Goal: Entertainment & Leisure: Consume media (video, audio)

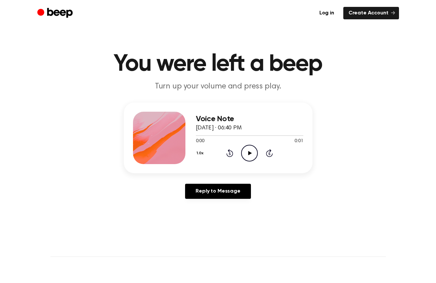
click at [250, 155] on icon "Play Audio" at bounding box center [249, 153] width 17 height 17
click at [247, 157] on icon "Play Audio" at bounding box center [249, 153] width 17 height 17
click at [248, 156] on icon "Play Audio" at bounding box center [249, 153] width 17 height 17
click at [248, 154] on icon "Play Audio" at bounding box center [249, 153] width 17 height 17
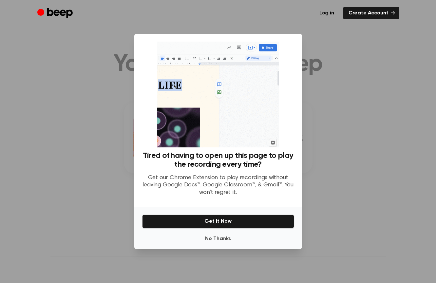
click at [327, 156] on div at bounding box center [218, 141] width 436 height 283
click at [328, 190] on div at bounding box center [218, 141] width 436 height 283
click at [209, 237] on button "No Thanks" at bounding box center [218, 238] width 152 height 13
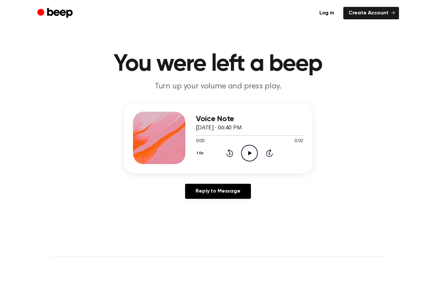
click at [246, 154] on icon "Play Audio" at bounding box center [249, 153] width 17 height 17
click at [253, 146] on icon "Play Audio" at bounding box center [249, 153] width 17 height 17
click at [249, 151] on icon at bounding box center [250, 153] width 4 height 4
click at [249, 152] on icon at bounding box center [250, 153] width 4 height 4
click at [56, 0] on div "Log in Create Account" at bounding box center [218, 13] width 362 height 26
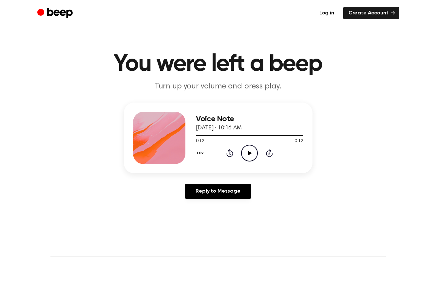
click at [243, 161] on icon "Play Audio" at bounding box center [249, 153] width 17 height 17
click at [262, 134] on div at bounding box center [249, 135] width 107 height 5
click at [245, 160] on icon "Play Audio" at bounding box center [249, 153] width 17 height 17
click at [249, 151] on icon at bounding box center [249, 153] width 3 height 4
click at [244, 150] on icon "Play Audio" at bounding box center [249, 153] width 17 height 17
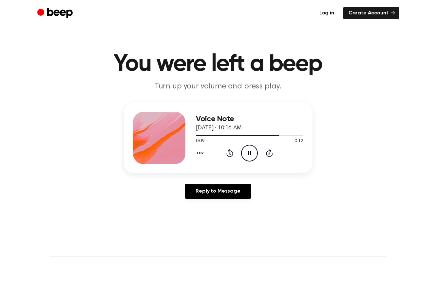
click at [246, 151] on icon "Pause Audio" at bounding box center [249, 153] width 17 height 17
click at [247, 155] on icon "Play Audio" at bounding box center [249, 153] width 17 height 17
click at [279, 133] on div at bounding box center [249, 135] width 107 height 5
click at [252, 153] on icon "Play Audio" at bounding box center [249, 153] width 17 height 17
click at [252, 153] on icon "Pause Audio" at bounding box center [249, 153] width 17 height 17
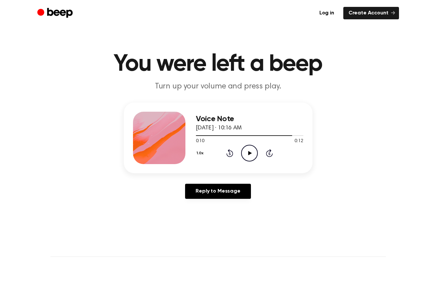
click at [253, 156] on icon "Play Audio" at bounding box center [249, 153] width 17 height 17
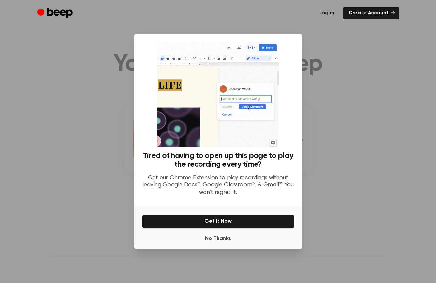
click at [243, 221] on button "Get It Now" at bounding box center [218, 222] width 152 height 14
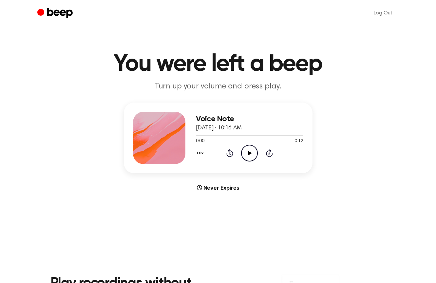
click at [244, 157] on icon "Play Audio" at bounding box center [249, 153] width 17 height 17
click at [271, 134] on div at bounding box center [249, 135] width 107 height 5
click at [252, 156] on icon "Pause Audio" at bounding box center [249, 153] width 17 height 17
click at [249, 160] on icon "Play Audio" at bounding box center [249, 153] width 17 height 17
click at [249, 156] on icon "Pause Audio" at bounding box center [249, 153] width 17 height 17
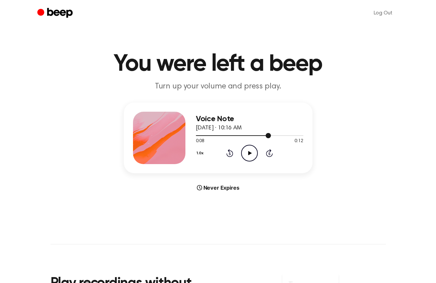
click at [252, 136] on div at bounding box center [249, 135] width 107 height 5
click at [248, 154] on icon "Play Audio" at bounding box center [249, 153] width 17 height 17
click at [248, 154] on icon at bounding box center [249, 153] width 3 height 4
click at [248, 154] on icon "Play Audio" at bounding box center [249, 153] width 17 height 17
click at [248, 154] on icon at bounding box center [249, 153] width 3 height 4
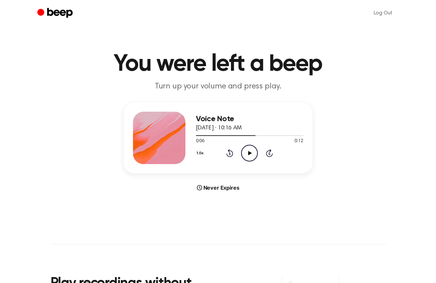
click at [247, 155] on icon "Play Audio" at bounding box center [249, 153] width 17 height 17
click at [247, 155] on icon "Pause Audio" at bounding box center [249, 153] width 17 height 17
click at [245, 154] on icon "Play Audio" at bounding box center [249, 153] width 17 height 17
click at [280, 133] on div at bounding box center [249, 135] width 107 height 5
click at [252, 153] on icon "Play Audio" at bounding box center [249, 153] width 17 height 17
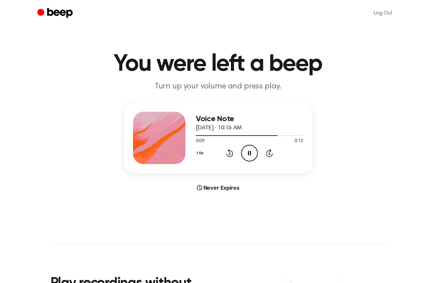
click at [248, 152] on icon at bounding box center [249, 153] width 3 height 4
click at [249, 159] on icon "Play Audio" at bounding box center [249, 153] width 17 height 17
click at [249, 159] on icon "Pause Audio" at bounding box center [249, 153] width 17 height 17
click at [232, 157] on icon at bounding box center [229, 153] width 7 height 8
click at [246, 156] on icon "Play Audio" at bounding box center [249, 153] width 17 height 17
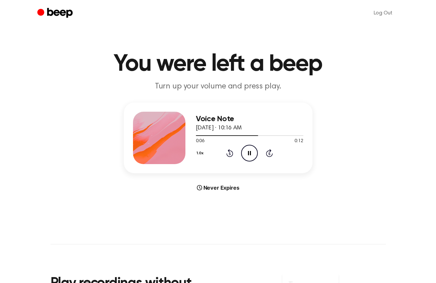
click at [199, 155] on button "1.0x" at bounding box center [201, 153] width 10 height 11
click at [209, 178] on span "0.8x" at bounding box center [206, 180] width 8 height 7
click at [247, 155] on icon "Pause Audio" at bounding box center [249, 153] width 17 height 17
click at [232, 156] on icon at bounding box center [229, 153] width 7 height 8
click at [250, 154] on icon at bounding box center [249, 153] width 3 height 4
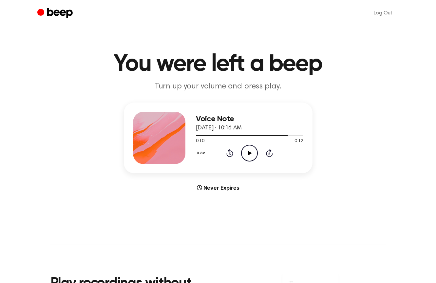
click at [250, 154] on icon "Play Audio" at bounding box center [249, 153] width 17 height 17
click at [250, 154] on icon at bounding box center [249, 153] width 3 height 4
click at [245, 154] on icon "Play Audio" at bounding box center [249, 153] width 17 height 17
click at [232, 153] on icon at bounding box center [229, 153] width 7 height 8
click at [249, 151] on icon "Play Audio" at bounding box center [249, 153] width 17 height 17
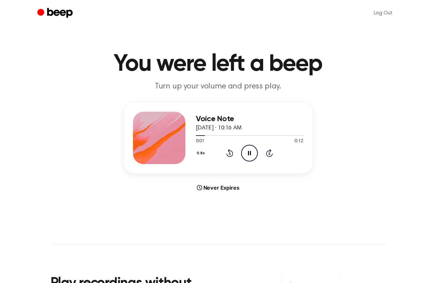
click at [208, 154] on div "0.8x Rewind 5 seconds Pause Audio Skip 5 seconds" at bounding box center [249, 153] width 107 height 17
click at [202, 154] on button "0.8x" at bounding box center [201, 153] width 11 height 11
click at [253, 192] on main "You were left a beep Turn up your volume and press play. Voice Note August 17, …" at bounding box center [218, 195] width 436 height 391
click at [250, 154] on icon at bounding box center [249, 153] width 3 height 4
click at [247, 156] on icon "Play Audio" at bounding box center [249, 153] width 17 height 17
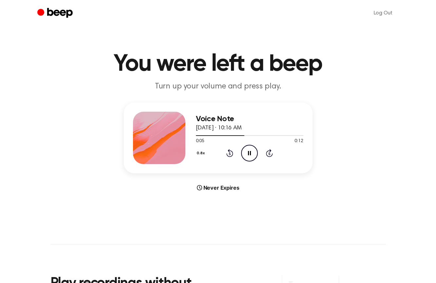
click at [249, 153] on icon at bounding box center [249, 153] width 3 height 4
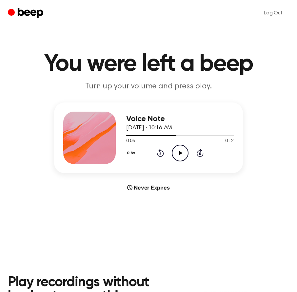
click at [182, 154] on icon "Play Audio" at bounding box center [180, 153] width 17 height 17
click at [182, 154] on icon "Pause Audio" at bounding box center [180, 153] width 17 height 17
click at [159, 156] on icon at bounding box center [160, 153] width 7 height 8
click at [172, 156] on icon "Play Audio" at bounding box center [180, 153] width 17 height 17
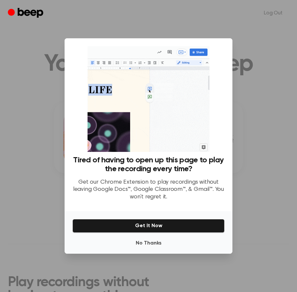
click at [265, 164] on div at bounding box center [148, 146] width 297 height 292
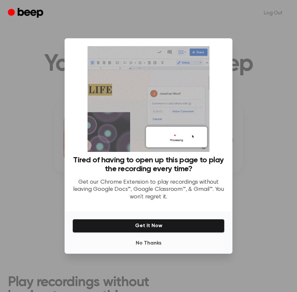
click at [149, 249] on button "No Thanks" at bounding box center [148, 243] width 152 height 13
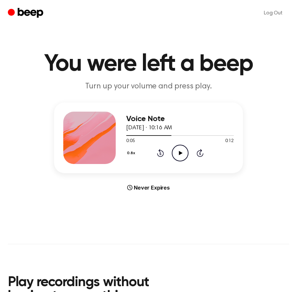
click at [182, 139] on div "0:05 0:12" at bounding box center [179, 141] width 107 height 7
click at [182, 149] on icon "Play Audio" at bounding box center [180, 153] width 17 height 17
click at [181, 152] on icon at bounding box center [179, 153] width 3 height 4
click at [179, 157] on icon "Play Audio" at bounding box center [180, 153] width 17 height 17
click at [179, 157] on icon "Pause Audio" at bounding box center [180, 153] width 17 height 17
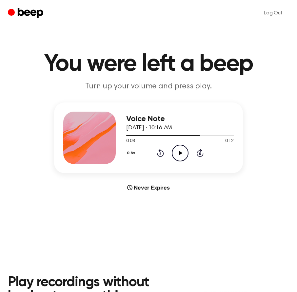
click at [179, 157] on icon "Play Audio" at bounding box center [180, 153] width 17 height 17
click at [179, 157] on icon "Pause Audio" at bounding box center [180, 153] width 17 height 17
click at [179, 157] on icon "Play Audio" at bounding box center [180, 153] width 17 height 17
click at [179, 157] on icon "Pause Audio" at bounding box center [180, 153] width 17 height 17
click at [160, 149] on icon "Rewind 5 seconds" at bounding box center [160, 153] width 7 height 9
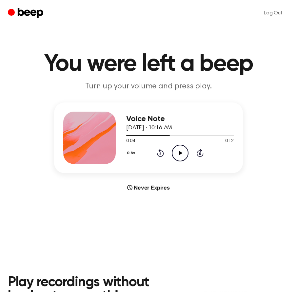
click at [177, 151] on icon "Play Audio" at bounding box center [180, 153] width 17 height 17
click at [177, 151] on icon "Pause Audio" at bounding box center [180, 153] width 17 height 17
click at [177, 152] on icon "Play Audio" at bounding box center [180, 153] width 17 height 17
click at [178, 152] on icon at bounding box center [179, 153] width 3 height 4
click at [178, 152] on icon "Play Audio" at bounding box center [180, 153] width 17 height 17
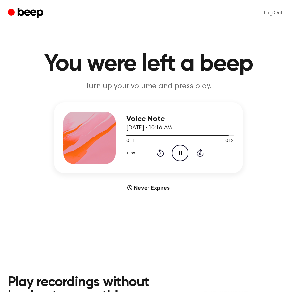
click at [178, 152] on icon at bounding box center [179, 153] width 3 height 4
click at [178, 152] on icon "Play Audio" at bounding box center [180, 153] width 17 height 17
click at [178, 152] on icon at bounding box center [179, 153] width 3 height 4
click at [180, 153] on icon at bounding box center [180, 153] width 4 height 4
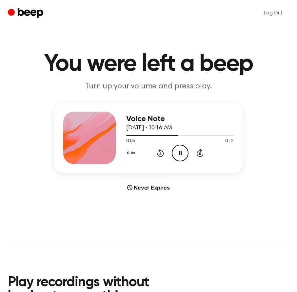
click at [180, 153] on icon "Pause Audio" at bounding box center [180, 153] width 17 height 17
click at [177, 152] on icon "Play Audio" at bounding box center [180, 153] width 17 height 17
click at [177, 152] on icon "Pause Audio" at bounding box center [180, 153] width 17 height 17
click at [159, 152] on icon at bounding box center [160, 153] width 7 height 8
click at [179, 152] on icon at bounding box center [180, 153] width 4 height 4
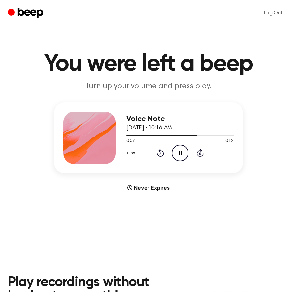
click at [177, 152] on icon "Pause Audio" at bounding box center [180, 153] width 17 height 17
click at [160, 154] on icon at bounding box center [160, 154] width 2 height 3
click at [178, 153] on icon "Play Audio" at bounding box center [180, 153] width 17 height 17
click at [178, 153] on icon "Pause Audio" at bounding box center [180, 153] width 17 height 17
click at [172, 156] on icon "Play Audio" at bounding box center [180, 153] width 17 height 17
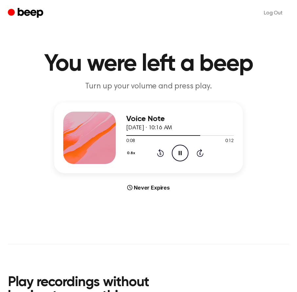
click at [177, 155] on icon "Pause Audio" at bounding box center [180, 153] width 17 height 17
click at [162, 154] on icon "Rewind 5 seconds" at bounding box center [160, 153] width 7 height 9
click at [172, 154] on circle at bounding box center [180, 153] width 16 height 16
click at [179, 154] on icon at bounding box center [179, 153] width 3 height 4
click at [179, 154] on icon at bounding box center [180, 153] width 4 height 4
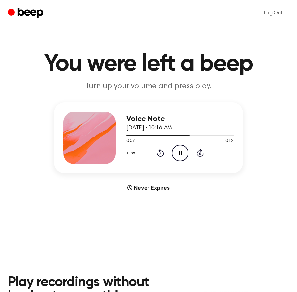
click at [179, 154] on icon at bounding box center [179, 153] width 3 height 4
click at [179, 154] on icon at bounding box center [180, 153] width 4 height 4
click at [180, 157] on icon "Play Audio" at bounding box center [180, 153] width 17 height 17
click at [161, 156] on icon at bounding box center [160, 153] width 7 height 8
click at [181, 153] on icon at bounding box center [180, 153] width 4 height 4
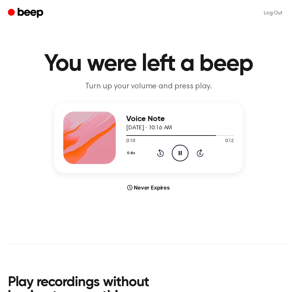
click at [181, 153] on icon at bounding box center [179, 153] width 3 height 4
click at [182, 151] on icon "Play Audio" at bounding box center [180, 153] width 17 height 17
click at [182, 151] on icon "Pause Audio" at bounding box center [180, 153] width 17 height 17
click at [179, 154] on icon at bounding box center [180, 153] width 4 height 4
click at [161, 154] on icon "Rewind 5 seconds" at bounding box center [160, 153] width 7 height 9
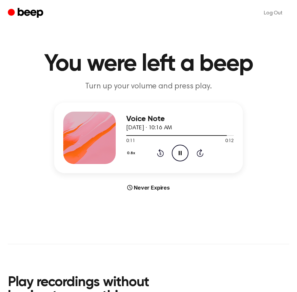
click at [178, 154] on icon "Pause Audio" at bounding box center [180, 153] width 17 height 17
click at [178, 156] on icon "Play Audio" at bounding box center [180, 153] width 17 height 17
click at [161, 154] on icon "Rewind 5 seconds" at bounding box center [160, 153] width 7 height 9
click at [183, 154] on icon "Play Audio" at bounding box center [180, 153] width 17 height 17
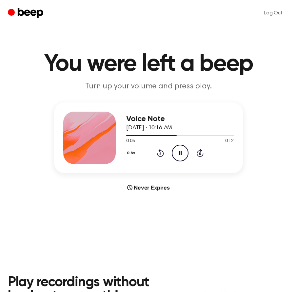
click at [182, 154] on icon "Pause Audio" at bounding box center [180, 153] width 17 height 17
click at [182, 154] on icon "Play Audio" at bounding box center [180, 153] width 17 height 17
click at [182, 154] on icon "Pause Audio" at bounding box center [180, 153] width 17 height 17
click at [182, 154] on icon "Play Audio" at bounding box center [180, 153] width 17 height 17
click at [182, 154] on icon "Pause Audio" at bounding box center [180, 153] width 17 height 17
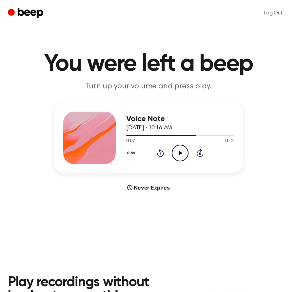
click at [183, 156] on icon "Play Audio" at bounding box center [180, 153] width 17 height 17
click at [183, 155] on icon "Pause Audio" at bounding box center [180, 153] width 17 height 17
click at [163, 158] on div "0.8x Rewind 5 seconds Play Audio Skip 5 seconds" at bounding box center [179, 153] width 107 height 17
click at [162, 154] on icon "Rewind 5 seconds" at bounding box center [160, 153] width 7 height 9
click at [179, 154] on icon at bounding box center [180, 153] width 4 height 4
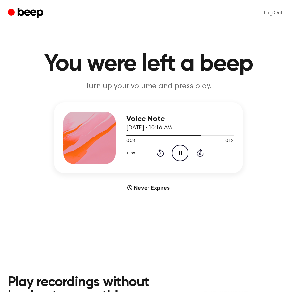
click at [179, 154] on icon "Pause Audio" at bounding box center [180, 153] width 17 height 17
click at [180, 153] on icon at bounding box center [180, 153] width 4 height 4
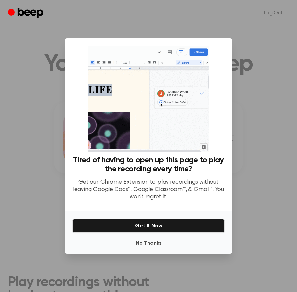
click at [250, 125] on div at bounding box center [148, 146] width 297 height 292
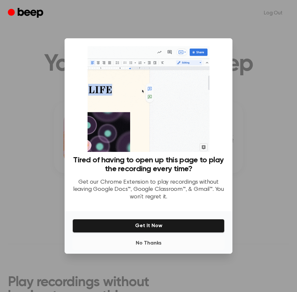
click at [153, 244] on button "No Thanks" at bounding box center [148, 243] width 152 height 13
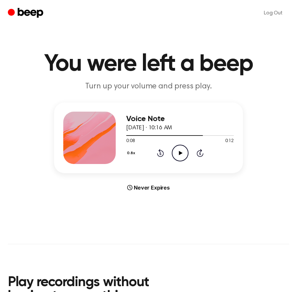
click at [181, 150] on icon "Play Audio" at bounding box center [180, 153] width 17 height 17
click at [161, 153] on icon "Rewind 5 seconds" at bounding box center [160, 153] width 7 height 9
click at [160, 156] on icon "Rewind 5 seconds" at bounding box center [160, 153] width 7 height 9
click at [186, 157] on icon "Play Audio" at bounding box center [180, 153] width 17 height 17
click at [164, 156] on div "0.8x Rewind 5 seconds Pause Audio Skip 5 seconds" at bounding box center [179, 153] width 107 height 17
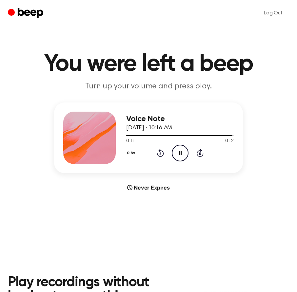
click at [157, 155] on icon at bounding box center [160, 153] width 7 height 8
click at [185, 156] on icon "Pause Audio" at bounding box center [180, 153] width 17 height 17
click at [160, 154] on icon "Rewind 5 seconds" at bounding box center [160, 153] width 7 height 9
click at [180, 154] on icon "Play Audio" at bounding box center [180, 153] width 17 height 17
click at [171, 136] on div at bounding box center [179, 135] width 107 height 5
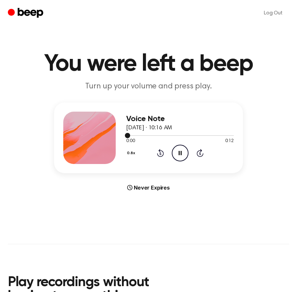
click at [171, 136] on div at bounding box center [179, 135] width 107 height 5
drag, startPoint x: 127, startPoint y: 137, endPoint x: 159, endPoint y: 138, distance: 32.4
click at [159, 138] on div at bounding box center [179, 135] width 107 height 5
drag, startPoint x: 136, startPoint y: 137, endPoint x: 178, endPoint y: 138, distance: 42.6
click at [178, 138] on div at bounding box center [179, 135] width 107 height 5
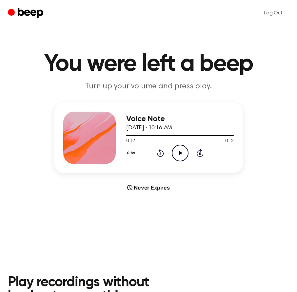
click at [160, 153] on icon "Rewind 5 seconds" at bounding box center [160, 153] width 7 height 9
click at [175, 153] on icon "Play Audio" at bounding box center [180, 153] width 17 height 17
click at [162, 153] on icon "Rewind 5 seconds" at bounding box center [160, 153] width 7 height 9
click at [178, 154] on icon "Pause Audio" at bounding box center [180, 153] width 17 height 17
click at [178, 154] on icon "Play Audio" at bounding box center [180, 153] width 17 height 17
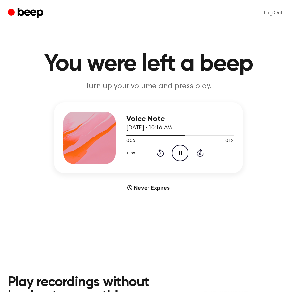
click at [178, 154] on icon "Pause Audio" at bounding box center [180, 153] width 17 height 17
click at [178, 154] on icon "Play Audio" at bounding box center [180, 153] width 17 height 17
click at [178, 154] on icon at bounding box center [179, 153] width 3 height 4
click at [177, 152] on icon "Play Audio" at bounding box center [180, 153] width 17 height 17
click at [177, 154] on icon "Play Audio" at bounding box center [180, 153] width 17 height 17
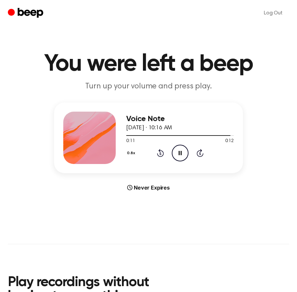
click at [159, 151] on icon at bounding box center [160, 153] width 7 height 8
click at [179, 153] on icon "Pause Audio" at bounding box center [180, 153] width 17 height 17
click at [178, 153] on icon "Play Audio" at bounding box center [180, 153] width 17 height 17
click at [178, 156] on icon "Pause Audio" at bounding box center [180, 153] width 17 height 17
click at [178, 156] on icon "Play Audio" at bounding box center [180, 153] width 17 height 17
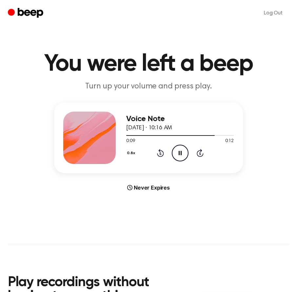
click at [178, 156] on icon "Pause Audio" at bounding box center [180, 153] width 17 height 17
click at [160, 157] on icon at bounding box center [160, 153] width 7 height 8
click at [180, 155] on icon "Play Audio" at bounding box center [180, 153] width 17 height 17
click at [180, 149] on icon "Play Audio" at bounding box center [180, 153] width 17 height 17
click at [198, 153] on icon "Skip 5 seconds" at bounding box center [199, 153] width 7 height 9
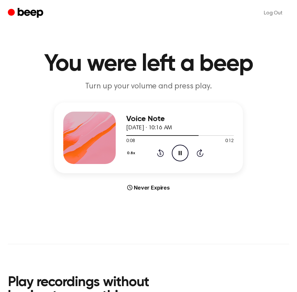
click at [182, 155] on icon "Pause Audio" at bounding box center [180, 153] width 17 height 17
click at [182, 155] on icon "Play Audio" at bounding box center [180, 153] width 17 height 17
click at [182, 155] on icon "Pause Audio" at bounding box center [180, 153] width 17 height 17
click at [182, 155] on icon "Play Audio" at bounding box center [180, 153] width 17 height 17
click at [182, 155] on icon "Pause Audio" at bounding box center [180, 153] width 17 height 17
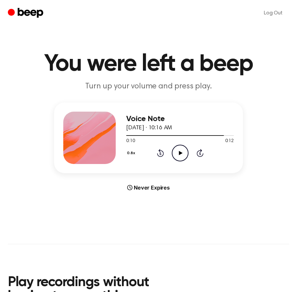
click at [179, 154] on icon at bounding box center [180, 153] width 4 height 4
click at [179, 154] on icon at bounding box center [179, 153] width 3 height 4
click at [161, 156] on icon "Rewind 5 seconds" at bounding box center [160, 153] width 7 height 9
click at [176, 153] on icon "Play Audio" at bounding box center [180, 153] width 17 height 17
click at [159, 151] on icon at bounding box center [160, 153] width 7 height 8
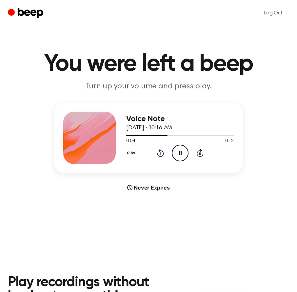
click at [183, 151] on icon "Pause Audio" at bounding box center [180, 153] width 17 height 17
click at [179, 152] on icon at bounding box center [180, 153] width 4 height 4
click at [180, 152] on icon at bounding box center [179, 153] width 3 height 4
click at [182, 155] on icon "Play Audio" at bounding box center [180, 153] width 17 height 17
click at [182, 155] on icon "Pause Audio" at bounding box center [180, 153] width 17 height 17
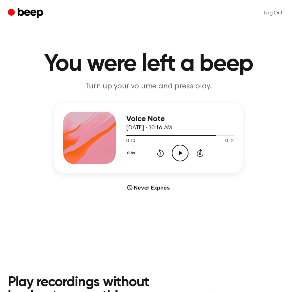
click at [164, 155] on div "0.8x Rewind 5 seconds Play Audio Skip 5 seconds" at bounding box center [179, 153] width 107 height 17
click at [162, 155] on icon "Rewind 5 seconds" at bounding box center [160, 153] width 7 height 9
click at [175, 156] on icon "Play Audio" at bounding box center [180, 153] width 17 height 17
click at [175, 156] on icon "Pause Audio" at bounding box center [180, 153] width 17 height 17
click at [175, 156] on icon "Play Audio" at bounding box center [180, 153] width 17 height 17
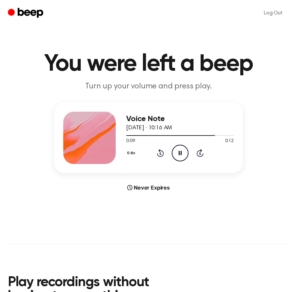
click at [175, 156] on icon "Pause Audio" at bounding box center [180, 153] width 17 height 17
click at [182, 158] on icon "Play Audio" at bounding box center [180, 153] width 17 height 17
click at [182, 153] on icon "Pause Audio" at bounding box center [180, 153] width 17 height 17
click at [164, 155] on div "0.8x Rewind 5 seconds Play Audio Skip 5 seconds" at bounding box center [179, 153] width 107 height 17
click at [178, 154] on icon "Play Audio" at bounding box center [180, 153] width 17 height 17
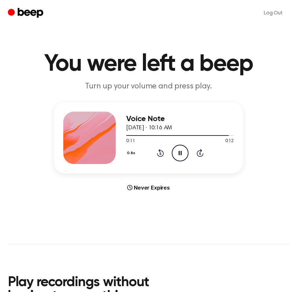
click at [159, 156] on icon "Rewind 5 seconds" at bounding box center [160, 153] width 7 height 9
click at [177, 153] on icon "Pause Audio" at bounding box center [180, 153] width 17 height 17
click at [177, 153] on icon "Play Audio" at bounding box center [180, 153] width 17 height 17
click at [177, 153] on icon "Pause Audio" at bounding box center [180, 153] width 17 height 17
click at [179, 153] on icon at bounding box center [180, 153] width 4 height 4
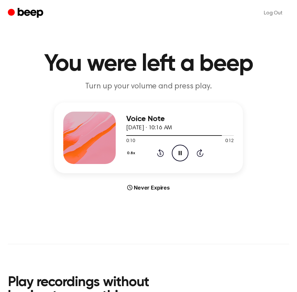
click at [179, 153] on icon "Pause Audio" at bounding box center [180, 153] width 17 height 17
click at [184, 145] on icon "Play Audio" at bounding box center [180, 153] width 17 height 17
click at [158, 156] on icon at bounding box center [160, 153] width 7 height 8
click at [180, 154] on icon at bounding box center [179, 153] width 3 height 4
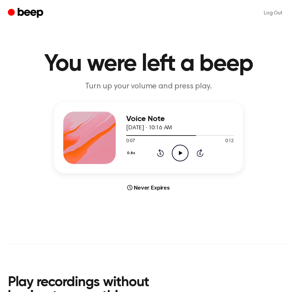
click at [180, 154] on icon at bounding box center [180, 153] width 4 height 4
click at [180, 154] on icon at bounding box center [179, 153] width 3 height 4
click at [169, 154] on div "0.8x Rewind 5 seconds Play Audio Skip 5 seconds" at bounding box center [179, 153] width 107 height 17
click at [165, 154] on div "0.8x Rewind 5 seconds Play Audio Skip 5 seconds" at bounding box center [179, 153] width 107 height 17
click at [159, 153] on icon "Rewind 5 seconds" at bounding box center [160, 153] width 7 height 9
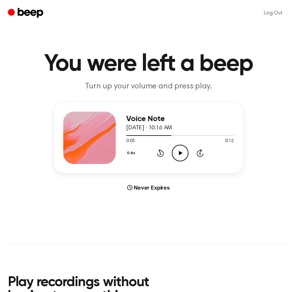
click at [177, 153] on icon "Play Audio" at bounding box center [180, 153] width 17 height 17
click at [179, 151] on icon "Pause Audio" at bounding box center [180, 153] width 17 height 17
click at [178, 156] on icon "Play Audio" at bounding box center [180, 153] width 17 height 17
click at [178, 156] on icon "Pause Audio" at bounding box center [180, 153] width 17 height 17
click at [174, 153] on icon "Play Audio" at bounding box center [180, 153] width 17 height 17
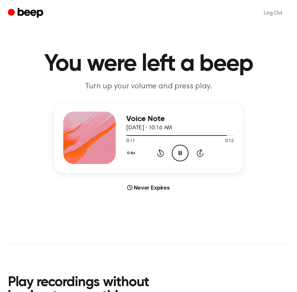
click at [174, 153] on icon "Pause Audio" at bounding box center [180, 153] width 17 height 17
click at [174, 153] on icon "Play Audio" at bounding box center [180, 153] width 17 height 17
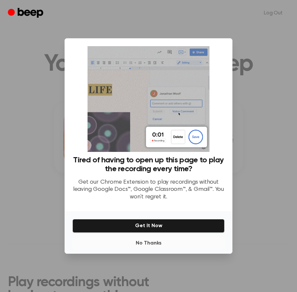
click at [154, 244] on button "No Thanks" at bounding box center [148, 243] width 152 height 13
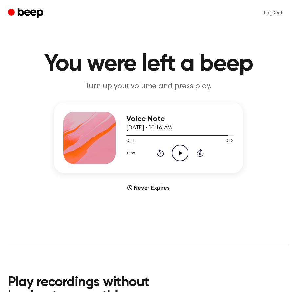
click at [183, 159] on icon "Play Audio" at bounding box center [180, 153] width 17 height 17
click at [183, 159] on icon "Pause Audio" at bounding box center [180, 153] width 17 height 17
click at [182, 158] on icon "Play Audio" at bounding box center [180, 153] width 17 height 17
click at [161, 155] on icon at bounding box center [160, 154] width 2 height 3
click at [181, 155] on icon "Play Audio" at bounding box center [180, 153] width 17 height 17
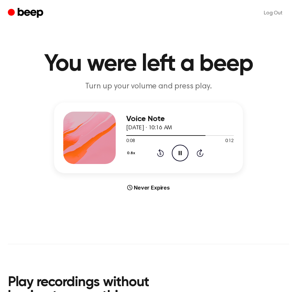
click at [181, 155] on icon at bounding box center [179, 153] width 3 height 4
click at [163, 155] on icon at bounding box center [160, 153] width 7 height 8
click at [178, 153] on icon "Play Audio" at bounding box center [180, 153] width 17 height 17
click at [181, 153] on icon at bounding box center [179, 153] width 3 height 4
click at [181, 153] on icon at bounding box center [180, 153] width 4 height 4
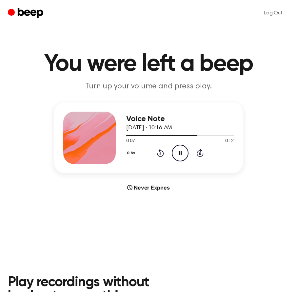
click at [181, 153] on icon at bounding box center [179, 153] width 3 height 4
click at [162, 152] on icon at bounding box center [160, 153] width 7 height 8
click at [177, 152] on icon "Play Audio" at bounding box center [180, 153] width 17 height 17
click at [178, 152] on icon "Pause Audio" at bounding box center [180, 153] width 17 height 17
click at [165, 150] on div "0.8x Rewind 5 seconds Play Audio Skip 5 seconds" at bounding box center [179, 153] width 107 height 17
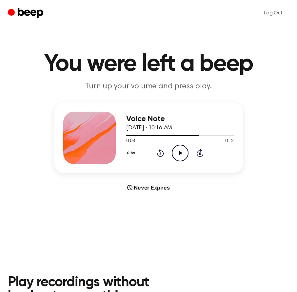
click at [158, 153] on icon "Rewind 5 seconds" at bounding box center [160, 153] width 7 height 9
click at [175, 155] on icon "Play Audio" at bounding box center [180, 153] width 17 height 17
click at [176, 155] on icon "Pause Audio" at bounding box center [180, 153] width 17 height 17
click at [183, 158] on icon "Play Audio" at bounding box center [180, 153] width 17 height 17
click at [180, 157] on icon "Pause Audio" at bounding box center [180, 153] width 17 height 17
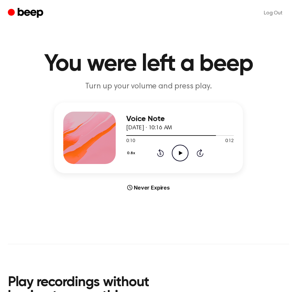
click at [180, 157] on icon "Play Audio" at bounding box center [180, 153] width 17 height 17
click at [180, 157] on icon "Pause Audio" at bounding box center [180, 153] width 17 height 17
click at [178, 155] on icon "Play Audio" at bounding box center [180, 153] width 17 height 17
click at [180, 155] on icon "Pause Audio" at bounding box center [180, 153] width 17 height 17
click at [183, 154] on icon "Play Audio" at bounding box center [180, 153] width 17 height 17
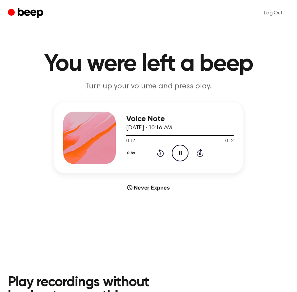
click at [163, 154] on icon at bounding box center [160, 153] width 7 height 8
click at [181, 154] on icon "Pause Audio" at bounding box center [180, 153] width 17 height 17
click at [178, 156] on icon "Play Audio" at bounding box center [180, 153] width 17 height 17
click at [160, 155] on icon "Rewind 5 seconds" at bounding box center [160, 153] width 7 height 9
click at [184, 157] on icon "Play Audio" at bounding box center [180, 153] width 17 height 17
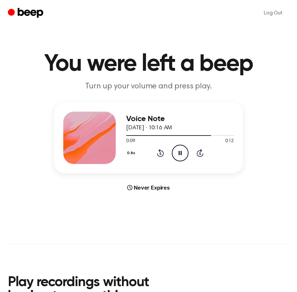
click at [182, 155] on icon "Pause Audio" at bounding box center [180, 153] width 17 height 17
click at [182, 155] on icon "Play Audio" at bounding box center [180, 153] width 17 height 17
click at [158, 155] on icon at bounding box center [160, 153] width 7 height 8
click at [188, 151] on circle at bounding box center [180, 153] width 16 height 16
click at [185, 153] on icon "Play Audio" at bounding box center [180, 153] width 17 height 17
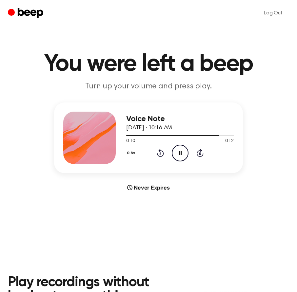
click at [183, 154] on icon "Pause Audio" at bounding box center [180, 153] width 17 height 17
click at [176, 152] on icon "Play Audio" at bounding box center [180, 153] width 17 height 17
click at [160, 154] on icon at bounding box center [160, 154] width 2 height 3
click at [135, 154] on button "0.8x" at bounding box center [131, 153] width 11 height 11
click at [139, 196] on li "1.0x" at bounding box center [138, 193] width 25 height 12
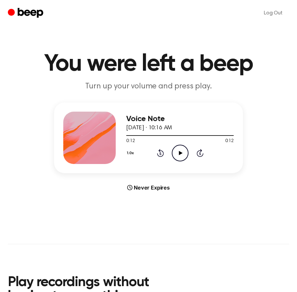
click at [179, 154] on icon at bounding box center [180, 153] width 4 height 4
click at [179, 154] on icon at bounding box center [179, 153] width 3 height 4
click at [158, 155] on icon at bounding box center [160, 153] width 7 height 8
click at [172, 155] on circle at bounding box center [180, 153] width 16 height 16
click at [177, 153] on icon "Pause Audio" at bounding box center [180, 153] width 17 height 17
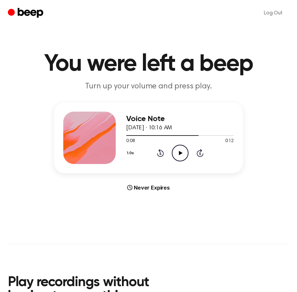
click at [179, 153] on icon at bounding box center [180, 153] width 4 height 4
click at [179, 153] on icon "Pause Audio" at bounding box center [180, 153] width 17 height 17
click at [178, 155] on icon "Play Audio" at bounding box center [180, 153] width 17 height 17
click at [178, 155] on icon "Pause Audio" at bounding box center [180, 153] width 17 height 17
click at [178, 151] on icon "Play Audio" at bounding box center [180, 153] width 17 height 17
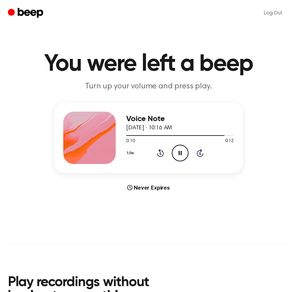
click at [178, 151] on icon "Pause Audio" at bounding box center [180, 153] width 17 height 17
click at [178, 151] on icon "Play Audio" at bounding box center [180, 153] width 17 height 17
click at [162, 151] on icon at bounding box center [160, 153] width 7 height 8
click at [175, 153] on icon "Play Audio" at bounding box center [180, 153] width 17 height 17
click at [175, 153] on icon "Pause Audio" at bounding box center [180, 153] width 17 height 17
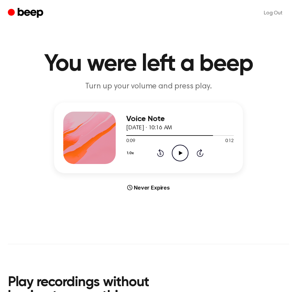
click at [175, 153] on icon "Play Audio" at bounding box center [180, 153] width 17 height 17
click at [175, 153] on icon "Pause Audio" at bounding box center [180, 153] width 17 height 17
click at [176, 152] on icon "Play Audio" at bounding box center [180, 153] width 17 height 17
click at [180, 156] on icon "Play Audio" at bounding box center [180, 153] width 17 height 17
click at [180, 156] on icon "Pause Audio" at bounding box center [180, 153] width 17 height 17
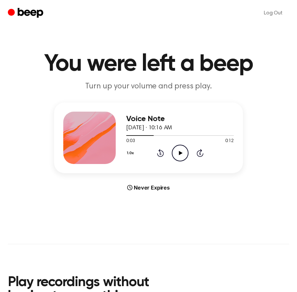
click at [181, 156] on icon "Play Audio" at bounding box center [180, 153] width 17 height 17
click at [181, 156] on icon "Pause Audio" at bounding box center [180, 153] width 17 height 17
click at [175, 153] on icon "Play Audio" at bounding box center [180, 153] width 17 height 17
click at [161, 154] on icon "Rewind 5 seconds" at bounding box center [160, 153] width 7 height 9
click at [178, 152] on icon at bounding box center [179, 153] width 3 height 4
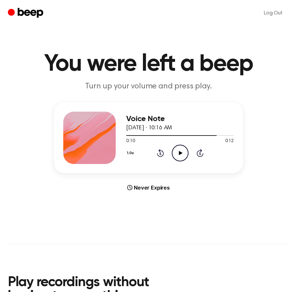
click at [179, 156] on icon "Play Audio" at bounding box center [180, 153] width 17 height 17
click at [179, 156] on icon "Pause Audio" at bounding box center [180, 153] width 17 height 17
click at [178, 154] on icon "Play Audio" at bounding box center [180, 153] width 17 height 17
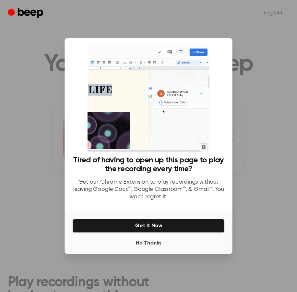
click at [153, 242] on button "No Thanks" at bounding box center [148, 243] width 152 height 13
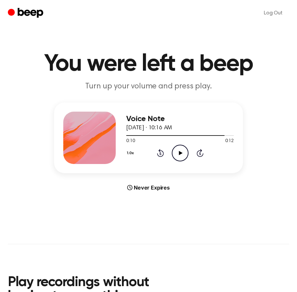
click at [181, 153] on icon at bounding box center [180, 153] width 4 height 4
click at [181, 153] on icon at bounding box center [179, 153] width 3 height 4
click at [179, 153] on icon at bounding box center [180, 153] width 4 height 4
click at [162, 154] on icon "Rewind 5 seconds" at bounding box center [160, 153] width 7 height 9
click at [175, 155] on icon "Play Audio" at bounding box center [180, 153] width 17 height 17
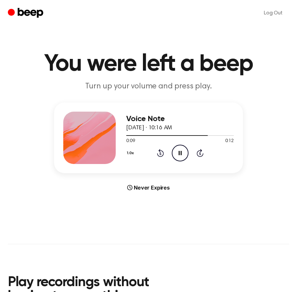
click at [175, 155] on icon "Pause Audio" at bounding box center [180, 153] width 17 height 17
click at [179, 154] on icon at bounding box center [180, 153] width 4 height 4
click at [179, 154] on icon at bounding box center [179, 153] width 3 height 4
click at [179, 155] on icon "Play Audio" at bounding box center [180, 153] width 17 height 17
click at [165, 155] on div "1.0x Rewind 5 seconds Play Audio Skip 5 seconds" at bounding box center [179, 153] width 107 height 17
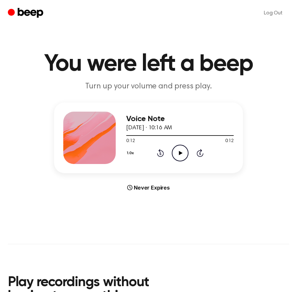
click at [162, 153] on icon "Rewind 5 seconds" at bounding box center [160, 153] width 7 height 9
click at [178, 153] on icon "Play Audio" at bounding box center [180, 153] width 17 height 17
click at [177, 148] on icon "Play Audio" at bounding box center [180, 153] width 17 height 17
click at [177, 148] on icon "Pause Audio" at bounding box center [180, 153] width 17 height 17
click at [158, 155] on icon at bounding box center [160, 153] width 7 height 8
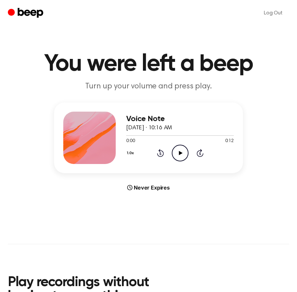
click at [180, 155] on icon "Play Audio" at bounding box center [180, 153] width 17 height 17
click at [197, 153] on icon at bounding box center [199, 153] width 7 height 8
click at [178, 155] on icon "Pause Audio" at bounding box center [180, 153] width 17 height 17
click at [178, 155] on icon "Play Audio" at bounding box center [180, 153] width 17 height 17
click at [178, 155] on icon "Pause Audio" at bounding box center [180, 153] width 17 height 17
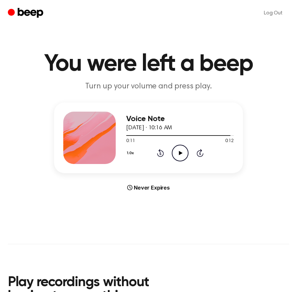
click at [178, 157] on icon "Play Audio" at bounding box center [180, 153] width 17 height 17
click at [186, 158] on circle at bounding box center [180, 153] width 16 height 16
click at [203, 153] on icon "Skip 5 seconds" at bounding box center [199, 153] width 7 height 9
click at [162, 154] on icon "Rewind 5 seconds" at bounding box center [160, 153] width 7 height 9
click at [176, 154] on icon "Play Audio" at bounding box center [180, 153] width 17 height 17
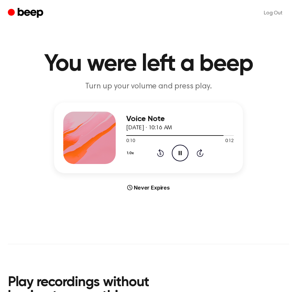
click at [176, 154] on icon "Pause Audio" at bounding box center [180, 153] width 17 height 17
click at [176, 154] on icon "Play Audio" at bounding box center [180, 153] width 17 height 17
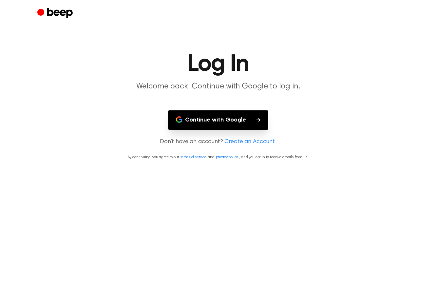
click at [251, 124] on button "Continue with Google" at bounding box center [218, 119] width 100 height 19
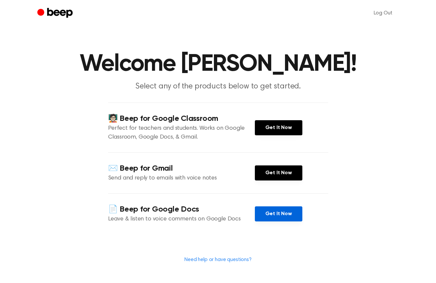
click at [267, 219] on link "Get It Now" at bounding box center [278, 213] width 47 height 15
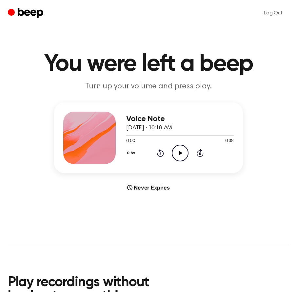
click at [180, 154] on icon "Play Audio" at bounding box center [180, 153] width 17 height 17
click at [179, 155] on icon at bounding box center [179, 153] width 3 height 4
click at [178, 153] on icon "Play Audio" at bounding box center [180, 153] width 17 height 17
click at [181, 152] on icon at bounding box center [179, 153] width 3 height 4
click at [130, 152] on button "0.8x" at bounding box center [131, 153] width 11 height 11
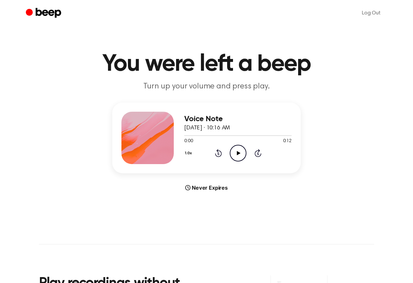
click at [236, 145] on icon "Play Audio" at bounding box center [238, 153] width 17 height 17
click at [218, 156] on icon "Rewind 5 seconds" at bounding box center [218, 153] width 7 height 9
click at [233, 154] on icon "Play Audio" at bounding box center [238, 153] width 17 height 17
click at [219, 152] on icon "Rewind 5 seconds" at bounding box center [218, 153] width 7 height 9
click at [232, 153] on icon "Play Audio" at bounding box center [238, 153] width 17 height 17
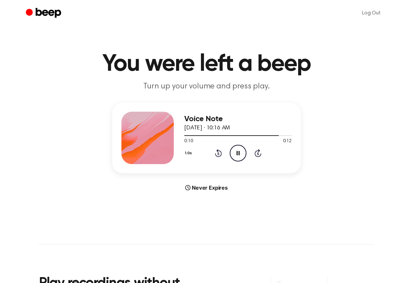
click at [236, 153] on icon "Pause Audio" at bounding box center [238, 153] width 17 height 17
click at [236, 153] on icon "Play Audio" at bounding box center [238, 153] width 17 height 17
click at [236, 153] on icon "Pause Audio" at bounding box center [238, 153] width 17 height 17
click at [236, 153] on icon "Play Audio" at bounding box center [238, 153] width 17 height 17
click at [223, 153] on div "1.0x Rewind 5 seconds Pause Audio Skip 5 seconds" at bounding box center [237, 153] width 107 height 17
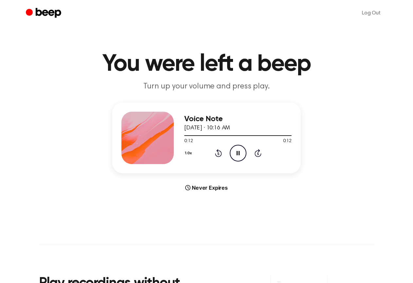
click at [218, 153] on icon "Rewind 5 seconds" at bounding box center [218, 153] width 7 height 9
click at [235, 156] on icon "Play Audio" at bounding box center [238, 153] width 17 height 17
click at [237, 159] on icon "Play Audio" at bounding box center [238, 153] width 17 height 17
click at [216, 162] on div "Voice Note August 17, 2025 · 10:16 AM 0:12 0:12 Your browser does not support t…" at bounding box center [237, 138] width 107 height 52
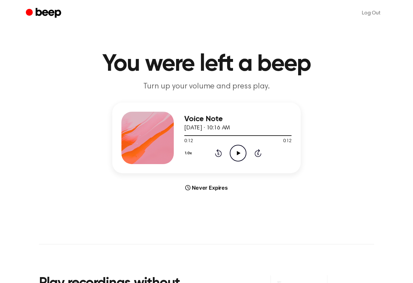
click at [217, 157] on div "1.0x Rewind 5 seconds Play Audio Skip 5 seconds" at bounding box center [237, 153] width 107 height 17
click at [215, 155] on icon "Rewind 5 seconds" at bounding box center [218, 153] width 7 height 9
click at [234, 154] on icon "Play Audio" at bounding box center [238, 153] width 17 height 17
click at [220, 147] on div "1.0x Rewind 5 seconds Play Audio Skip 5 seconds" at bounding box center [237, 153] width 107 height 17
click at [220, 149] on icon "Rewind 5 seconds" at bounding box center [218, 153] width 7 height 9
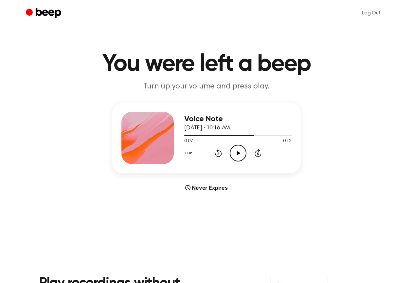
click at [245, 153] on icon "Play Audio" at bounding box center [238, 153] width 17 height 17
click at [238, 154] on icon "Pause Audio" at bounding box center [238, 153] width 17 height 17
click at [225, 152] on div "1.0x Rewind 5 seconds Play Audio Skip 5 seconds" at bounding box center [237, 153] width 107 height 17
click at [219, 152] on icon "Rewind 5 seconds" at bounding box center [218, 153] width 7 height 9
click at [237, 153] on icon "Play Audio" at bounding box center [238, 153] width 17 height 17
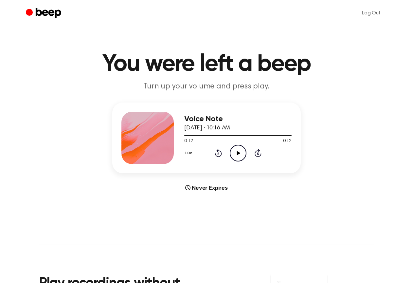
click at [239, 155] on icon "Play Audio" at bounding box center [238, 153] width 17 height 17
click at [242, 154] on icon "Play Audio" at bounding box center [238, 153] width 17 height 17
click at [222, 156] on div "1.0x Rewind 5 seconds Pause Audio Skip 5 seconds" at bounding box center [237, 153] width 107 height 17
click at [255, 153] on icon at bounding box center [258, 153] width 7 height 8
click at [234, 154] on icon "Play Audio" at bounding box center [238, 153] width 17 height 17
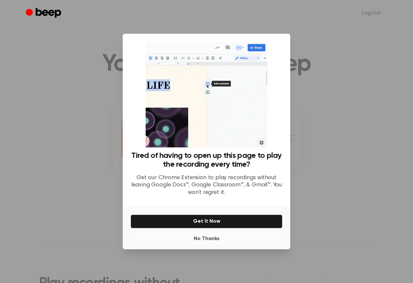
click at [208, 238] on button "No Thanks" at bounding box center [207, 238] width 152 height 13
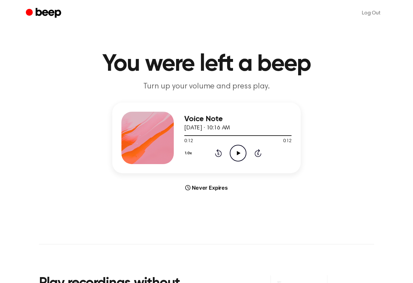
click at [219, 150] on icon "Rewind 5 seconds" at bounding box center [218, 153] width 7 height 9
click at [237, 152] on icon "Play Audio" at bounding box center [238, 153] width 17 height 17
click at [237, 152] on icon at bounding box center [238, 153] width 3 height 4
click at [235, 152] on icon "Play Audio" at bounding box center [238, 153] width 17 height 17
click at [235, 152] on icon "Pause Audio" at bounding box center [238, 153] width 17 height 17
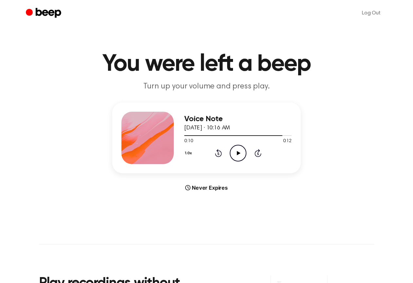
click at [238, 152] on icon at bounding box center [239, 153] width 4 height 4
click at [236, 154] on icon "Play Audio" at bounding box center [238, 153] width 17 height 17
click at [234, 153] on icon "Play Audio" at bounding box center [238, 153] width 17 height 17
click at [243, 154] on icon "Play Audio" at bounding box center [238, 153] width 17 height 17
click at [233, 158] on icon "Play Audio" at bounding box center [238, 153] width 17 height 17
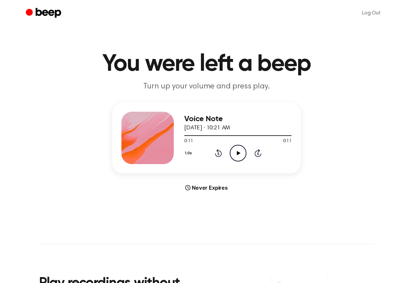
click at [237, 152] on icon at bounding box center [239, 153] width 4 height 4
click at [237, 148] on icon "Play Audio" at bounding box center [238, 153] width 17 height 17
click at [187, 155] on button "1.0x" at bounding box center [189, 153] width 10 height 11
click at [196, 181] on span "0.8x" at bounding box center [195, 180] width 8 height 7
click at [236, 153] on icon "Play Audio" at bounding box center [238, 153] width 17 height 17
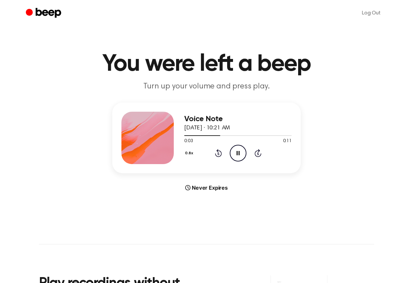
click at [236, 153] on icon "Pause Audio" at bounding box center [238, 153] width 17 height 17
click at [236, 151] on icon "Play Audio" at bounding box center [238, 153] width 17 height 17
click at [217, 152] on icon "Rewind 5 seconds" at bounding box center [218, 153] width 7 height 9
click at [237, 153] on icon at bounding box center [238, 153] width 3 height 4
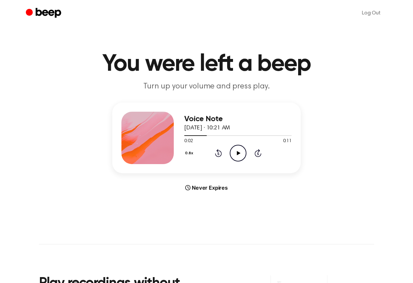
click at [234, 152] on icon "Play Audio" at bounding box center [238, 153] width 17 height 17
click at [217, 155] on icon "Rewind 5 seconds" at bounding box center [218, 153] width 7 height 9
click at [236, 153] on icon "Pause Audio" at bounding box center [238, 153] width 17 height 17
click at [239, 155] on icon "Play Audio" at bounding box center [238, 153] width 17 height 17
click at [220, 154] on icon "Rewind 5 seconds" at bounding box center [218, 153] width 7 height 9
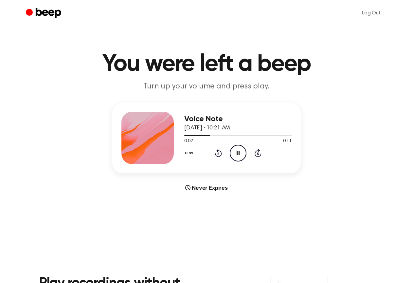
click at [232, 153] on icon "Pause Audio" at bounding box center [238, 153] width 17 height 17
click at [219, 157] on div "0.8x Rewind 5 seconds Play Audio Skip 5 seconds" at bounding box center [237, 153] width 107 height 17
click at [222, 155] on icon at bounding box center [218, 153] width 7 height 8
click at [236, 154] on icon "Play Audio" at bounding box center [238, 153] width 17 height 17
click at [236, 154] on icon "Pause Audio" at bounding box center [238, 153] width 17 height 17
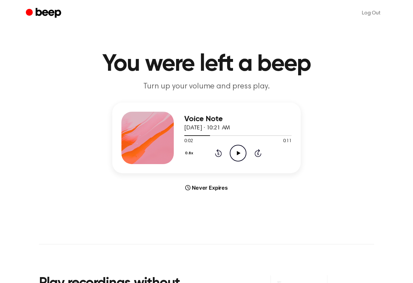
click at [238, 151] on icon "Play Audio" at bounding box center [238, 153] width 17 height 17
click at [217, 155] on icon "Rewind 5 seconds" at bounding box center [218, 153] width 7 height 9
click at [235, 155] on icon "Pause Audio" at bounding box center [238, 153] width 17 height 17
click at [241, 146] on icon "Play Audio" at bounding box center [238, 153] width 17 height 17
click at [240, 154] on icon "Pause Audio" at bounding box center [238, 153] width 17 height 17
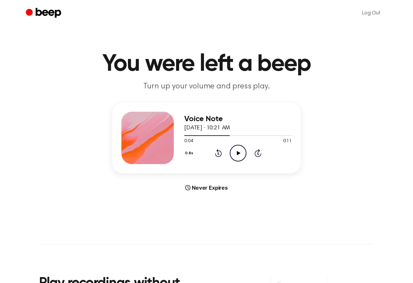
click at [234, 154] on icon "Play Audio" at bounding box center [238, 153] width 17 height 17
click at [237, 155] on icon at bounding box center [238, 153] width 3 height 4
click at [236, 157] on icon "Play Audio" at bounding box center [238, 153] width 17 height 17
click at [239, 155] on icon "Play Audio" at bounding box center [238, 153] width 17 height 17
click at [223, 154] on div "0.8x Rewind 5 seconds Pause Audio Skip 5 seconds" at bounding box center [237, 153] width 107 height 17
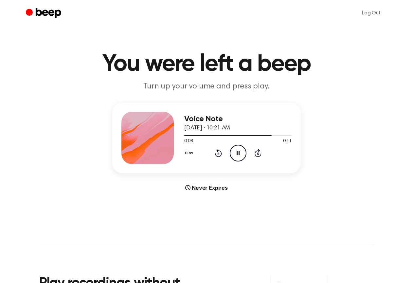
click at [217, 153] on icon "Rewind 5 seconds" at bounding box center [218, 153] width 7 height 9
click at [219, 154] on icon "Rewind 5 seconds" at bounding box center [218, 153] width 7 height 9
click at [237, 157] on icon "Pause Audio" at bounding box center [238, 153] width 17 height 17
click at [234, 163] on div "Voice Note August 17, 2025 · 10:21 AM 0:08 0:11 Your browser does not support t…" at bounding box center [237, 138] width 107 height 52
click at [238, 154] on icon at bounding box center [239, 153] width 4 height 4
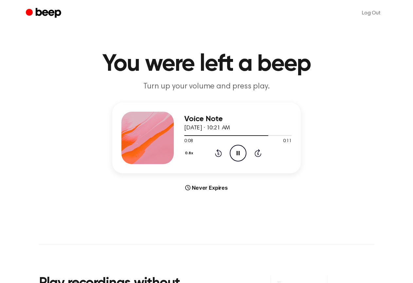
click at [216, 156] on icon at bounding box center [218, 153] width 7 height 8
click at [234, 154] on icon "Pause Audio" at bounding box center [238, 153] width 17 height 17
click at [234, 154] on icon "Play Audio" at bounding box center [238, 153] width 17 height 17
click at [217, 153] on icon "Rewind 5 seconds" at bounding box center [218, 153] width 7 height 9
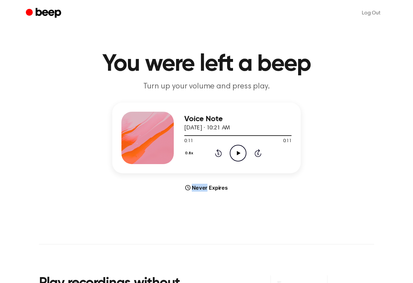
click at [234, 149] on icon "Play Audio" at bounding box center [238, 153] width 17 height 17
click at [4, 130] on main "You were left a beep Turn up your volume and press play. Voice Note August 17, …" at bounding box center [206, 195] width 413 height 391
click at [239, 158] on icon "Play Audio" at bounding box center [238, 153] width 17 height 17
click at [241, 153] on icon "Play Audio" at bounding box center [238, 153] width 17 height 17
click at [238, 155] on icon "Play Audio" at bounding box center [238, 153] width 17 height 17
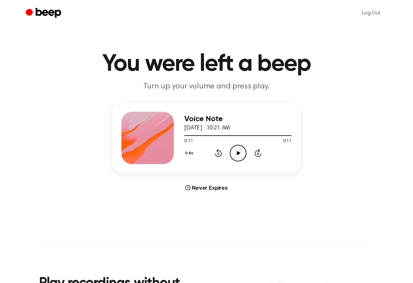
click at [236, 150] on icon "Play Audio" at bounding box center [238, 153] width 17 height 17
click at [237, 151] on icon at bounding box center [239, 153] width 4 height 4
click at [238, 150] on icon "Play Audio" at bounding box center [238, 153] width 17 height 17
click at [237, 156] on icon "Play Audio" at bounding box center [238, 153] width 17 height 17
click at [244, 155] on icon "Pause Audio" at bounding box center [238, 153] width 17 height 17
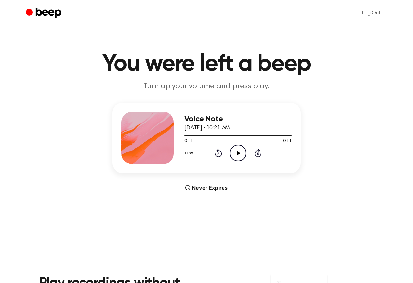
click at [240, 153] on icon at bounding box center [239, 153] width 4 height 4
click at [235, 151] on icon "Play Audio" at bounding box center [238, 153] width 17 height 17
click at [237, 155] on icon at bounding box center [239, 153] width 4 height 4
click at [241, 152] on icon "Play Audio" at bounding box center [238, 153] width 17 height 17
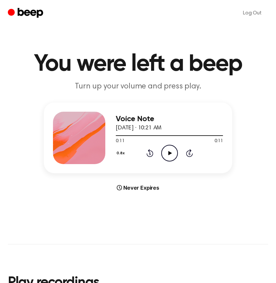
click at [168, 159] on icon "Play Audio" at bounding box center [169, 153] width 17 height 17
click at [172, 152] on icon "Pause Audio" at bounding box center [169, 153] width 17 height 17
click at [146, 155] on icon "Rewind 5 seconds" at bounding box center [149, 153] width 7 height 9
click at [175, 158] on icon "Play Audio" at bounding box center [169, 153] width 17 height 17
click at [149, 154] on icon "Rewind 5 seconds" at bounding box center [149, 153] width 7 height 9
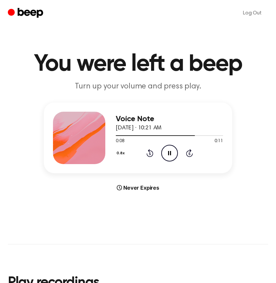
click at [151, 155] on icon "Rewind 5 seconds" at bounding box center [149, 153] width 7 height 9
click at [147, 152] on icon "Rewind 5 seconds" at bounding box center [149, 153] width 7 height 9
click at [121, 152] on button "0.8x" at bounding box center [121, 153] width 11 height 11
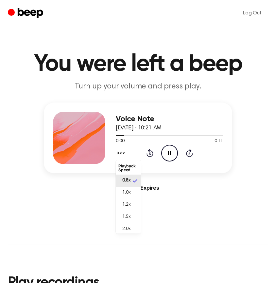
click at [126, 180] on span "0.8x" at bounding box center [126, 180] width 8 height 7
click at [119, 154] on button "0.8x" at bounding box center [121, 153] width 11 height 11
click at [123, 189] on span "1.0x" at bounding box center [126, 192] width 8 height 7
click at [169, 153] on icon at bounding box center [169, 153] width 3 height 4
click at [166, 153] on icon "Play Audio" at bounding box center [169, 153] width 17 height 17
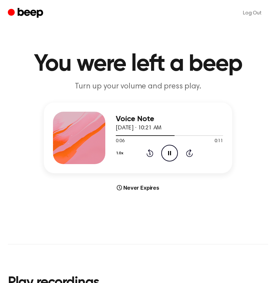
click at [149, 153] on icon "Rewind 5 seconds" at bounding box center [149, 153] width 7 height 9
click at [152, 153] on icon "Rewind 5 seconds" at bounding box center [149, 153] width 7 height 9
click at [167, 152] on icon "Pause Audio" at bounding box center [169, 153] width 17 height 17
click at [161, 150] on div "1.0x Rewind 5 seconds Play Audio Skip 5 seconds" at bounding box center [169, 153] width 107 height 17
click at [163, 151] on icon "Play Audio" at bounding box center [169, 153] width 17 height 17
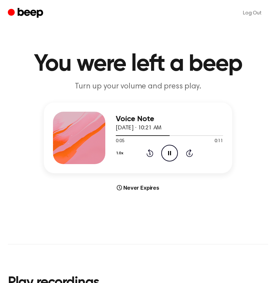
click at [166, 151] on icon "Pause Audio" at bounding box center [169, 153] width 17 height 17
click at [171, 157] on icon "Play Audio" at bounding box center [169, 153] width 17 height 17
click at [151, 153] on icon "Rewind 5 seconds" at bounding box center [149, 153] width 7 height 9
click at [168, 153] on icon "Pause Audio" at bounding box center [169, 153] width 17 height 17
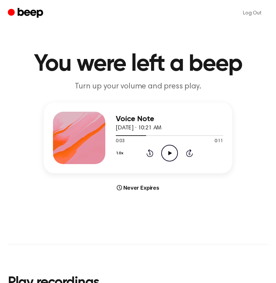
click at [166, 151] on icon "Play Audio" at bounding box center [169, 153] width 17 height 17
click at [166, 151] on icon "Pause Audio" at bounding box center [169, 153] width 17 height 17
click at [166, 151] on icon "Play Audio" at bounding box center [169, 153] width 17 height 17
click at [154, 149] on div "1.0x Rewind 5 seconds Pause Audio Skip 5 seconds" at bounding box center [169, 153] width 107 height 17
click at [147, 158] on div "1.0x Rewind 5 seconds Pause Audio Skip 5 seconds" at bounding box center [169, 153] width 107 height 17
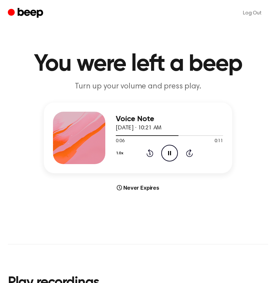
click at [150, 154] on icon "Rewind 5 seconds" at bounding box center [149, 153] width 7 height 9
click at [165, 152] on icon "Pause Audio" at bounding box center [169, 153] width 17 height 17
click at [165, 152] on icon "Play Audio" at bounding box center [169, 153] width 17 height 17
click at [165, 152] on icon "Pause Audio" at bounding box center [169, 153] width 17 height 17
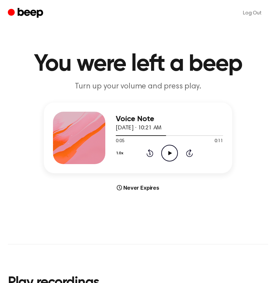
click at [165, 151] on icon "Play Audio" at bounding box center [169, 153] width 17 height 17
click at [149, 155] on icon at bounding box center [150, 154] width 2 height 3
click at [148, 154] on icon at bounding box center [150, 153] width 7 height 8
click at [172, 152] on icon "Pause Audio" at bounding box center [169, 153] width 17 height 17
click at [166, 154] on icon "Play Audio" at bounding box center [169, 153] width 17 height 17
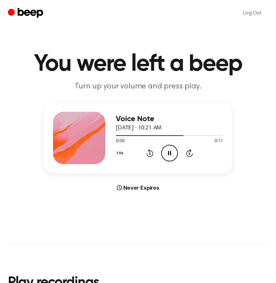
click at [168, 155] on icon "Pause Audio" at bounding box center [169, 153] width 17 height 17
click at [168, 155] on icon "Play Audio" at bounding box center [169, 153] width 17 height 17
click at [151, 154] on icon "Rewind 5 seconds" at bounding box center [149, 153] width 7 height 9
click at [166, 153] on icon "Pause Audio" at bounding box center [169, 153] width 17 height 17
click at [174, 155] on icon "Play Audio" at bounding box center [169, 153] width 17 height 17
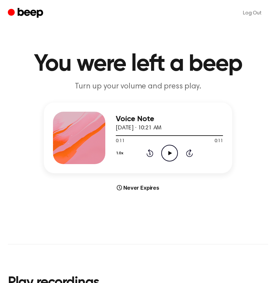
click at [172, 155] on icon "Play Audio" at bounding box center [169, 153] width 17 height 17
click at [168, 158] on icon "Pause Audio" at bounding box center [169, 153] width 17 height 17
click at [166, 155] on icon "Play Audio" at bounding box center [169, 153] width 17 height 17
click at [173, 155] on icon "Pause Audio" at bounding box center [169, 153] width 17 height 17
click at [145, 152] on div "1.0x Rewind 5 seconds Play Audio Skip 5 seconds" at bounding box center [169, 153] width 107 height 17
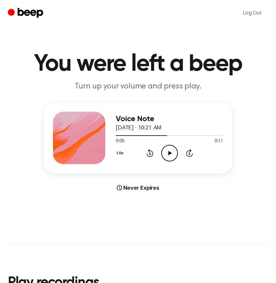
click at [152, 154] on icon "Rewind 5 seconds" at bounding box center [149, 153] width 7 height 9
click at [166, 154] on icon "Play Audio" at bounding box center [169, 153] width 17 height 17
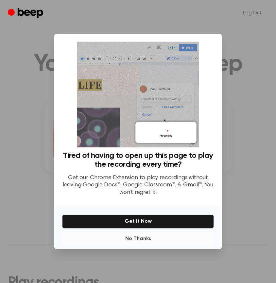
click at [141, 234] on button "No Thanks" at bounding box center [138, 238] width 152 height 13
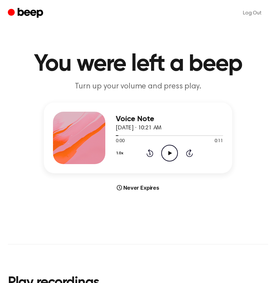
click at [174, 156] on icon "Play Audio" at bounding box center [169, 153] width 17 height 17
click at [149, 157] on icon at bounding box center [150, 153] width 7 height 8
click at [169, 156] on icon "Play Audio" at bounding box center [169, 153] width 17 height 17
click at [163, 155] on icon "Play Audio" at bounding box center [169, 153] width 17 height 17
click at [171, 154] on icon "Play Audio" at bounding box center [169, 153] width 17 height 17
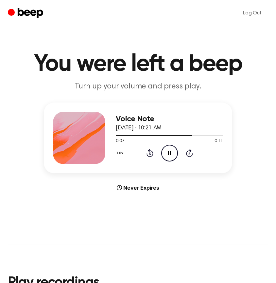
click at [169, 152] on icon at bounding box center [169, 153] width 3 height 4
click at [171, 154] on icon "Play Audio" at bounding box center [169, 153] width 17 height 17
click at [151, 156] on icon "Rewind 5 seconds" at bounding box center [149, 153] width 7 height 9
click at [172, 150] on icon "Pause Audio" at bounding box center [169, 153] width 17 height 17
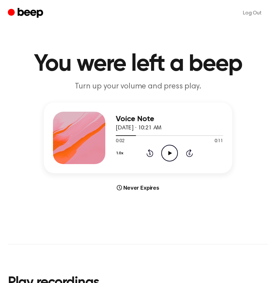
click at [175, 151] on icon "Play Audio" at bounding box center [169, 153] width 17 height 17
click at [169, 151] on icon at bounding box center [169, 153] width 3 height 4
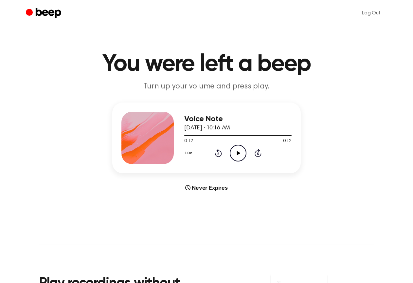
click at [240, 156] on icon "Play Audio" at bounding box center [238, 153] width 17 height 17
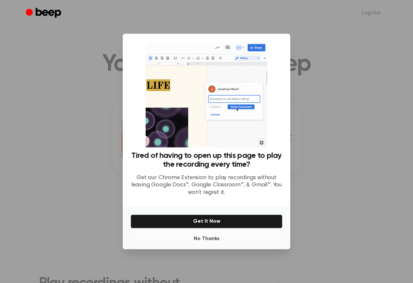
click at [208, 235] on button "No Thanks" at bounding box center [207, 238] width 152 height 13
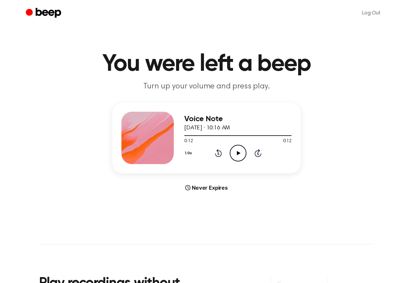
click at [239, 154] on icon at bounding box center [239, 153] width 4 height 4
click at [236, 153] on icon "Play Audio" at bounding box center [238, 153] width 17 height 17
click at [240, 159] on icon "Play Audio" at bounding box center [238, 153] width 17 height 17
click at [230, 150] on icon "Pause Audio" at bounding box center [238, 153] width 17 height 17
click at [239, 153] on icon at bounding box center [239, 153] width 4 height 4
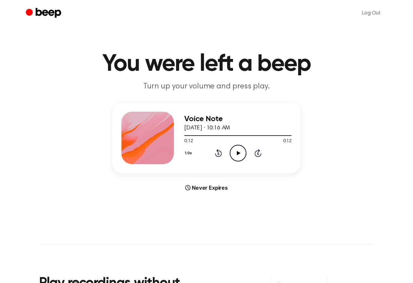
click at [256, 153] on icon at bounding box center [258, 153] width 7 height 8
click at [238, 155] on icon "Play Audio" at bounding box center [238, 153] width 17 height 17
click at [261, 155] on icon at bounding box center [258, 153] width 7 height 8
click at [240, 155] on icon "Play Audio" at bounding box center [238, 153] width 17 height 17
click at [238, 155] on icon "Pause Audio" at bounding box center [238, 153] width 17 height 17
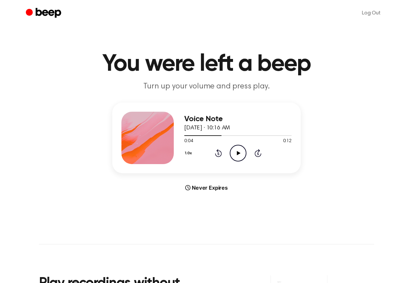
click at [240, 154] on icon "Play Audio" at bounding box center [238, 153] width 17 height 17
click at [240, 154] on icon "Pause Audio" at bounding box center [238, 153] width 17 height 17
click at [239, 154] on icon "Play Audio" at bounding box center [238, 153] width 17 height 17
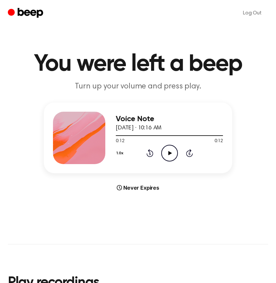
click at [167, 150] on icon "Play Audio" at bounding box center [169, 153] width 17 height 17
